Goal: Task Accomplishment & Management: Manage account settings

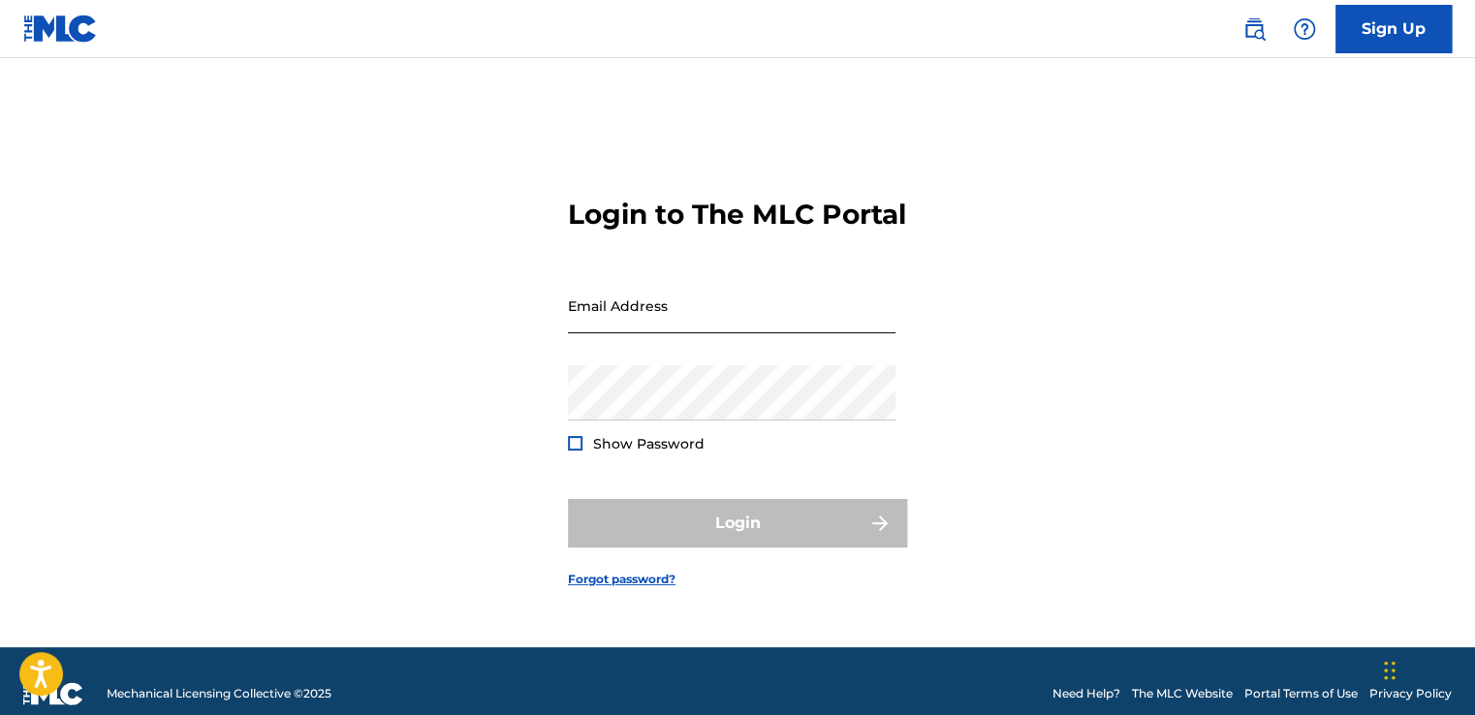
click at [626, 322] on input "Email Address" at bounding box center [731, 305] width 327 height 55
type input "[EMAIL_ADDRESS][DOMAIN_NAME]"
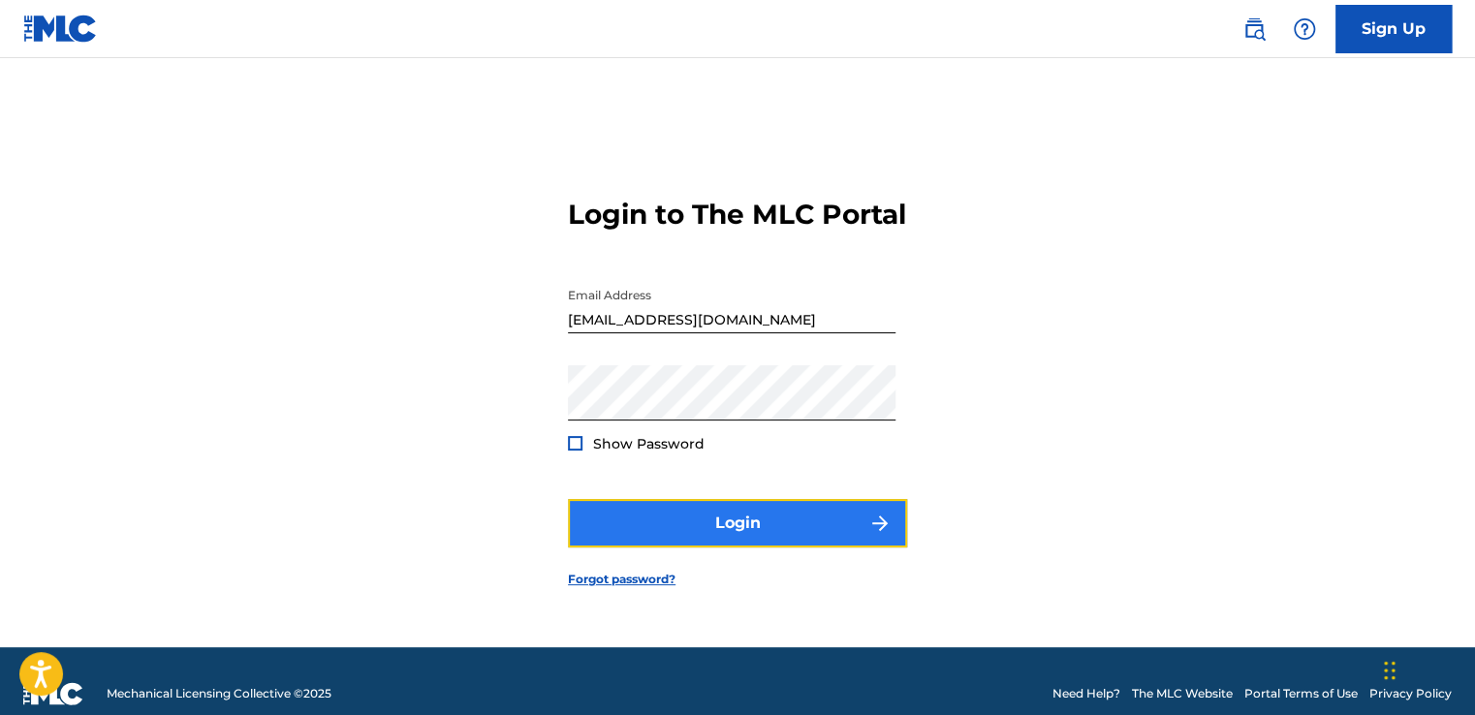
click at [713, 533] on button "Login" at bounding box center [737, 523] width 339 height 48
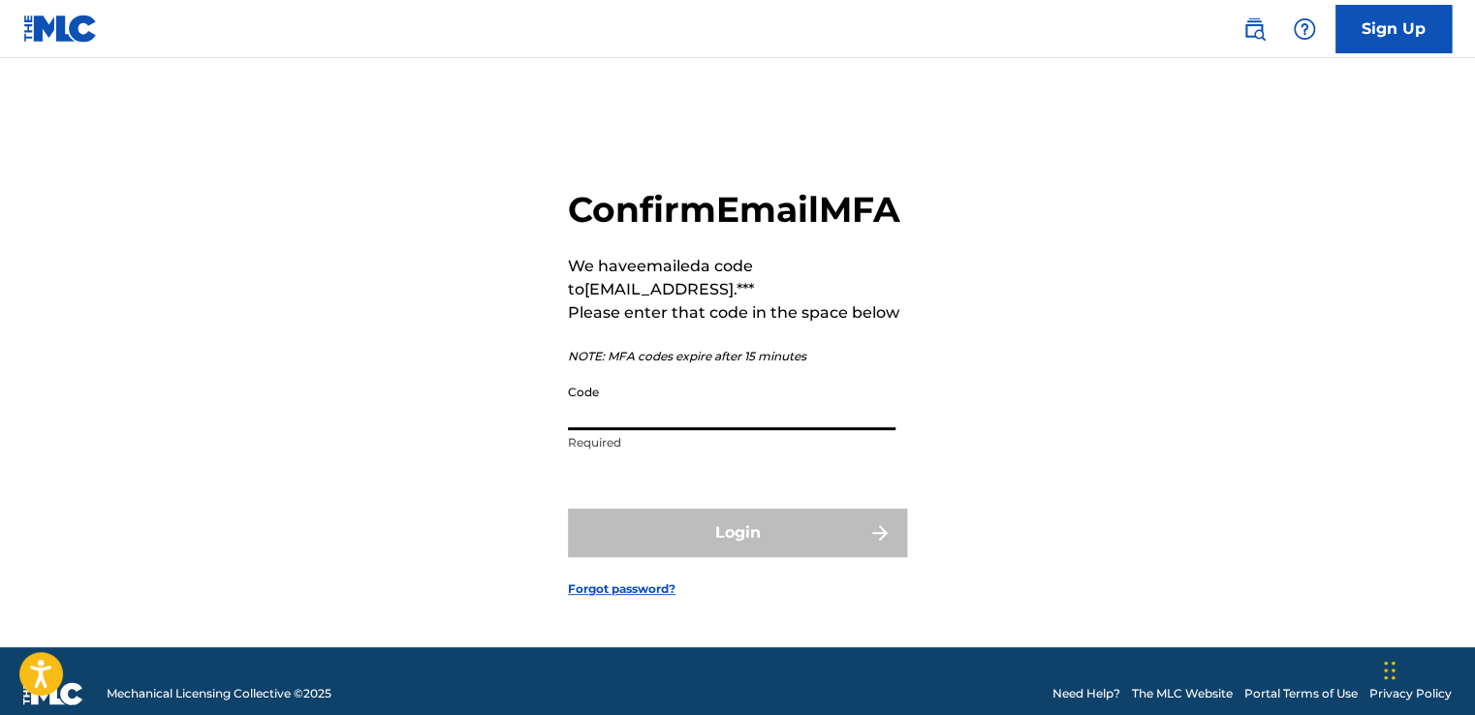
click at [670, 421] on input "Code" at bounding box center [731, 402] width 327 height 55
click at [671, 421] on input "Code" at bounding box center [731, 402] width 327 height 55
click at [671, 419] on input "Code" at bounding box center [731, 402] width 327 height 55
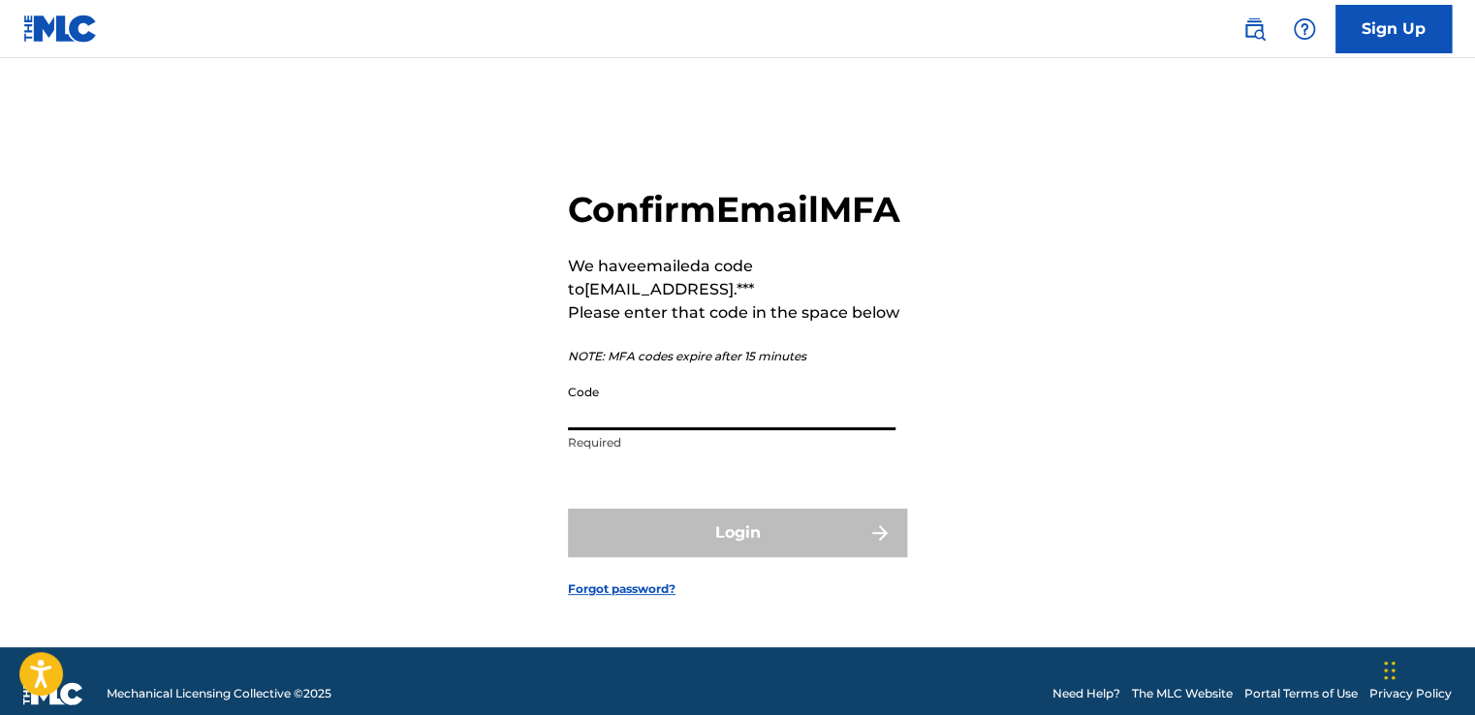
click at [635, 424] on input "Code" at bounding box center [731, 402] width 327 height 55
click at [617, 419] on input "Code" at bounding box center [731, 402] width 327 height 55
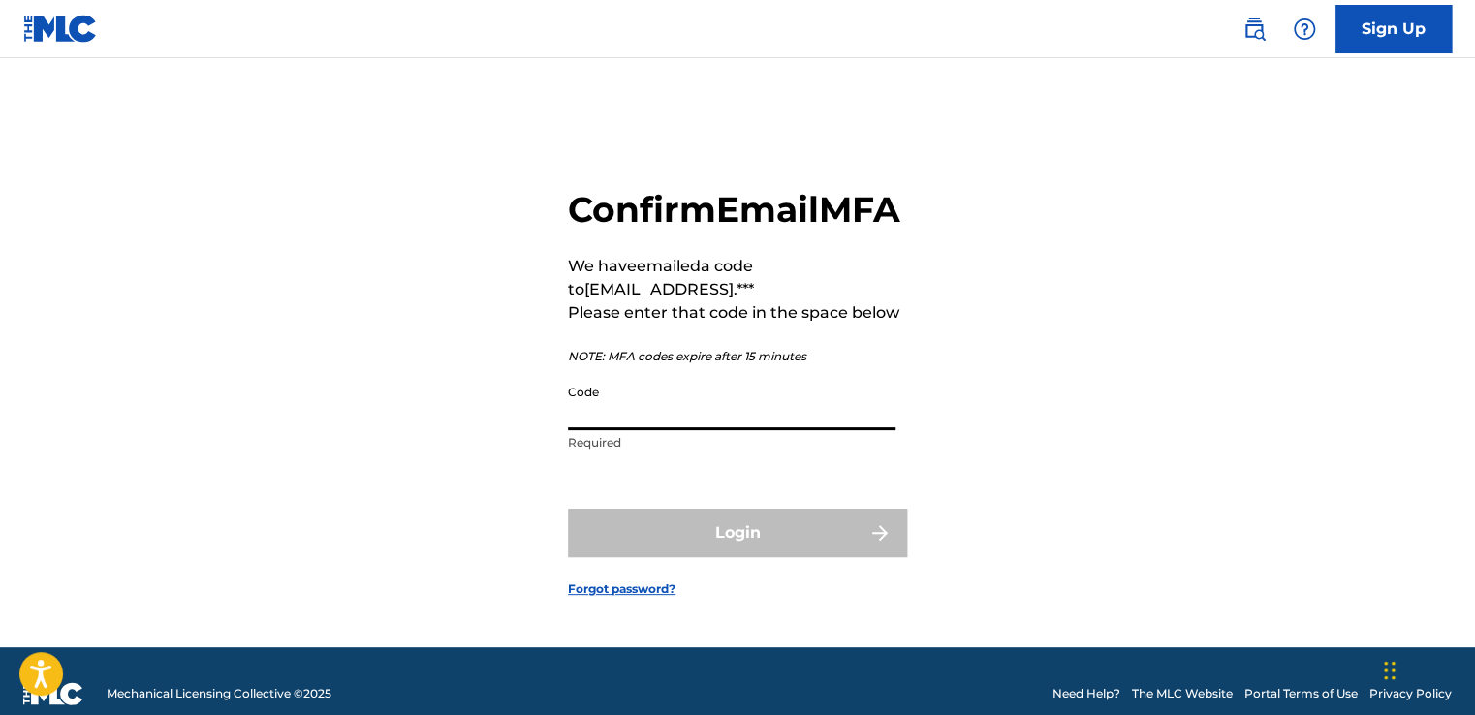
click at [619, 420] on input "Code" at bounding box center [731, 402] width 327 height 55
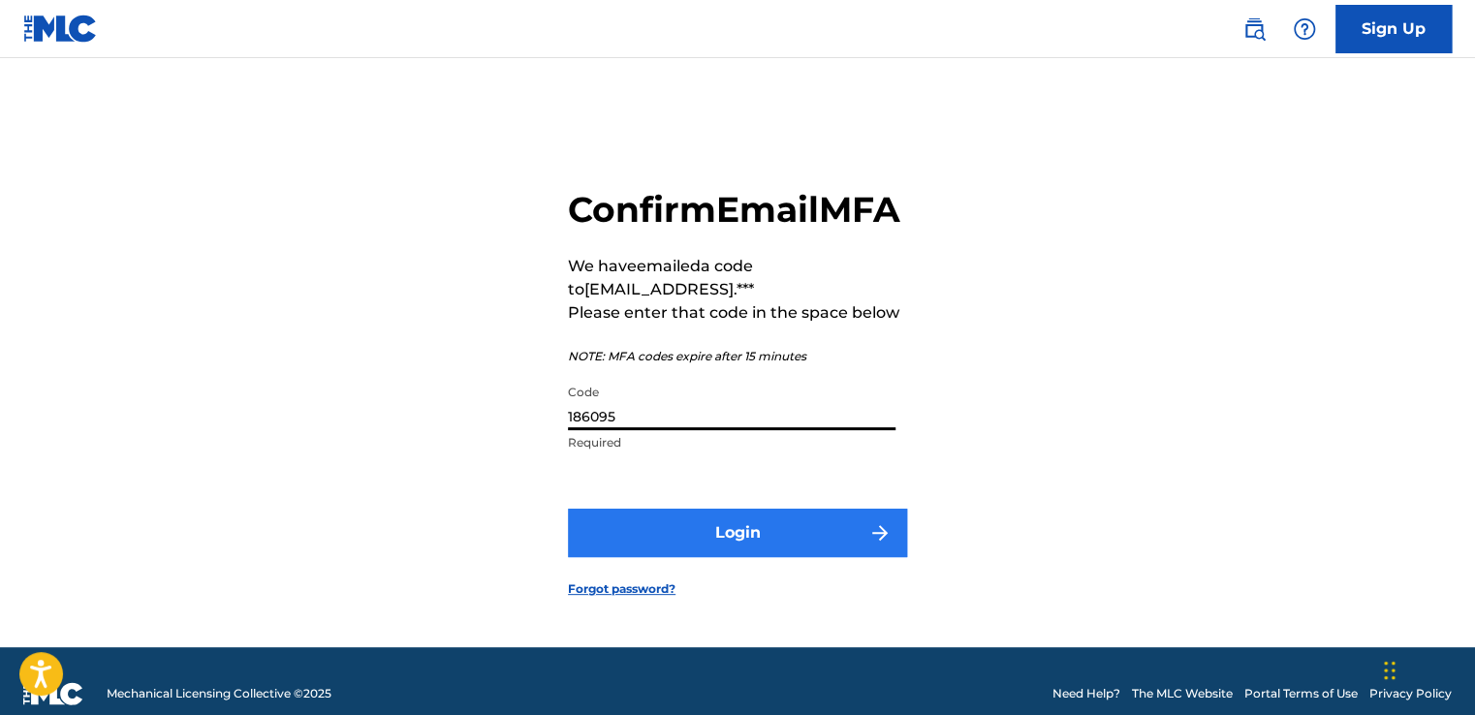
type input "186095"
click at [620, 538] on button "Login" at bounding box center [737, 533] width 339 height 48
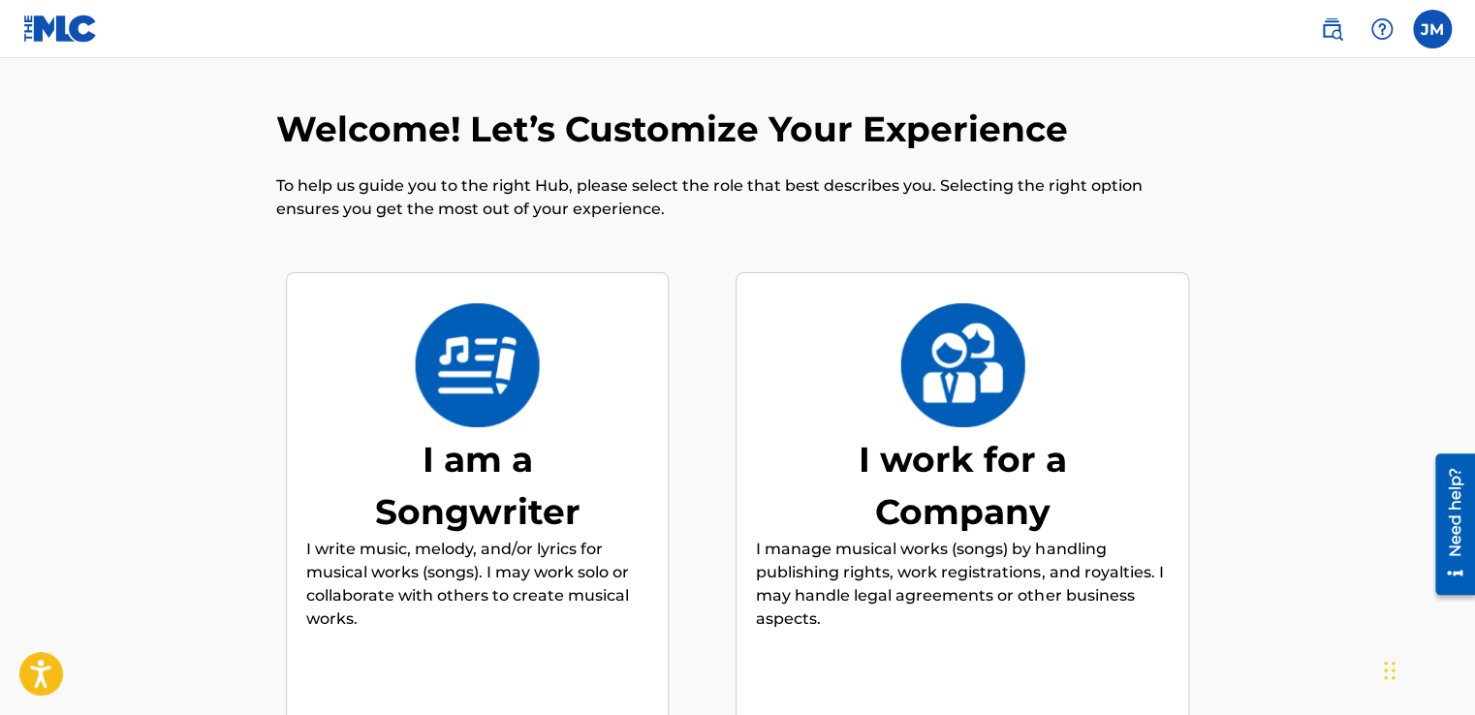
click at [487, 318] on img at bounding box center [477, 365] width 127 height 124
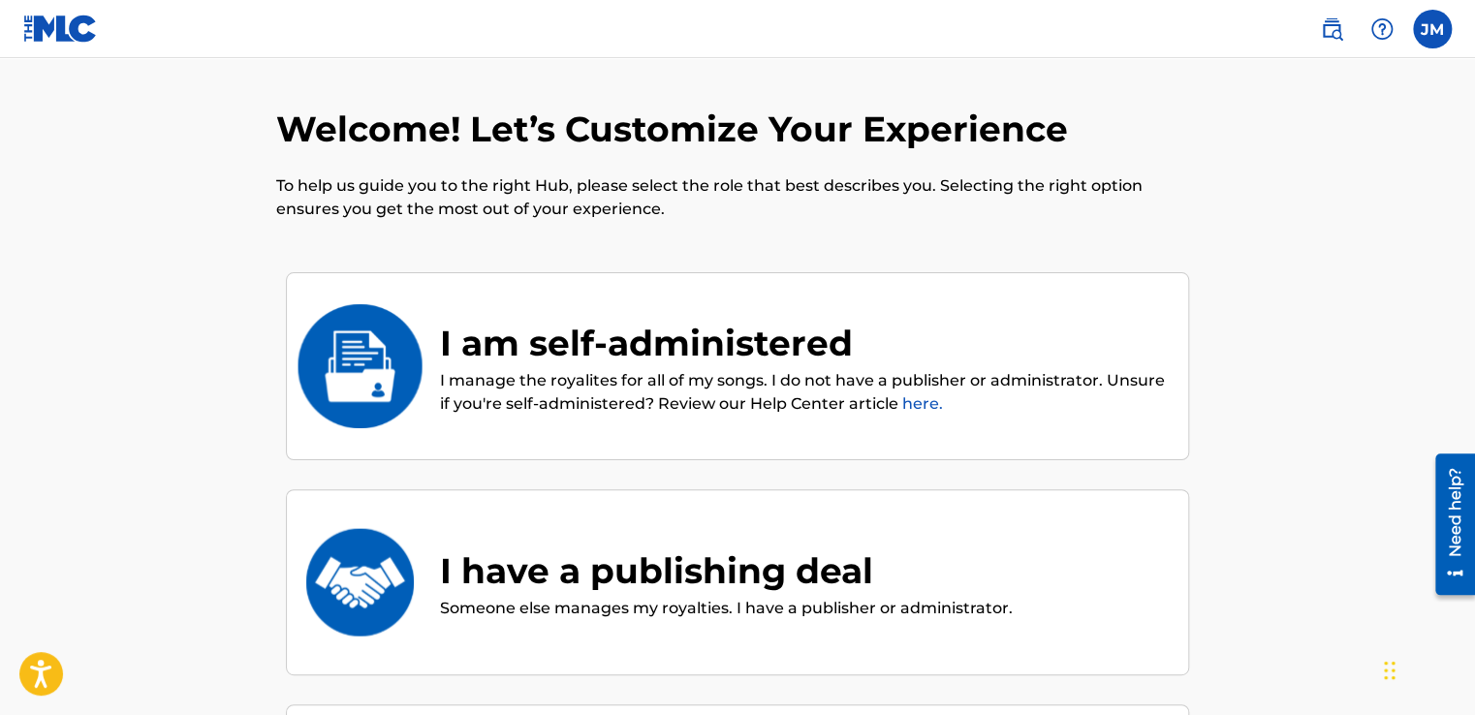
click at [919, 394] on link "here." at bounding box center [922, 403] width 41 height 18
